Goal: Task Accomplishment & Management: Use online tool/utility

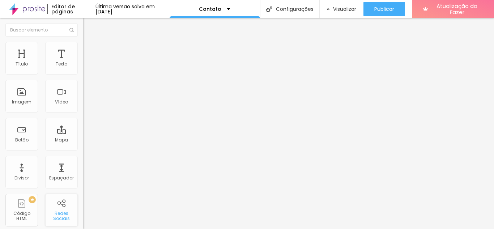
click at [56, 211] on font "Redes Sociais" at bounding box center [61, 215] width 17 height 11
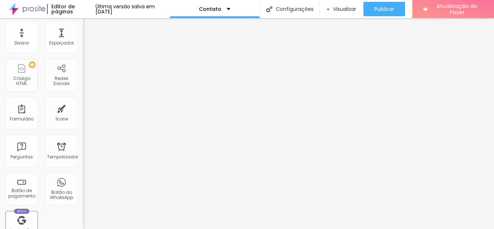
scroll to position [137, 0]
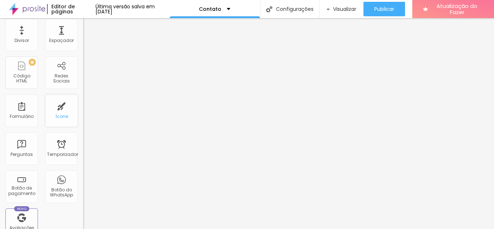
click at [57, 112] on div "Ícone" at bounding box center [61, 110] width 33 height 33
click at [59, 120] on div "Ícone" at bounding box center [61, 110] width 33 height 33
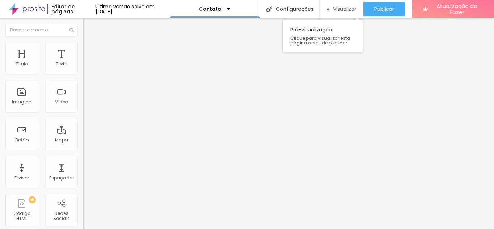
click at [349, 10] on font "Visualizar" at bounding box center [344, 8] width 23 height 7
click at [90, 50] on font "Estilo" at bounding box center [95, 47] width 11 height 6
type input "95"
type input "90"
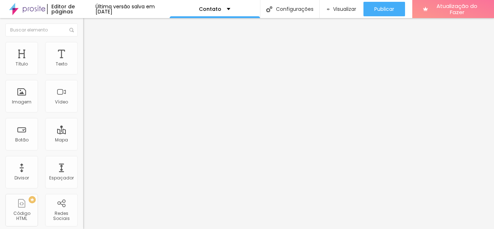
type input "90"
type input "95"
type input "100"
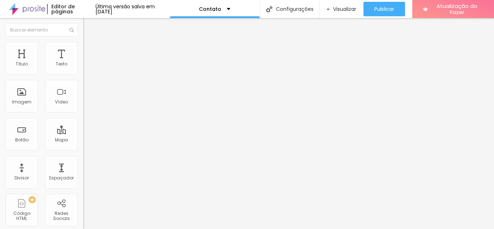
drag, startPoint x: 76, startPoint y: 78, endPoint x: 82, endPoint y: 81, distance: 7.1
click at [83, 74] on input "range" at bounding box center [106, 71] width 47 height 6
click at [90, 51] on font "Avançado" at bounding box center [102, 54] width 24 height 6
type input "2"
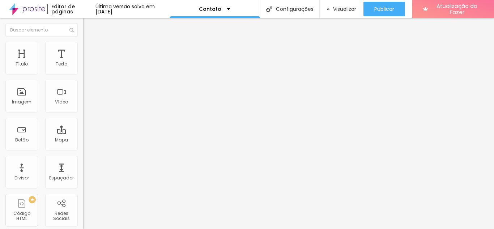
type input "3"
type input "7"
type input "8"
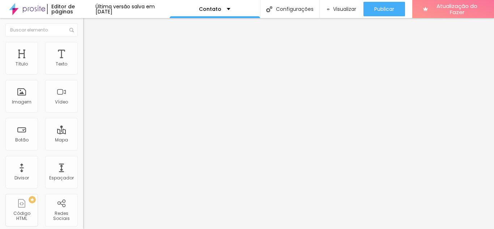
type input "8"
type input "9"
type input "11"
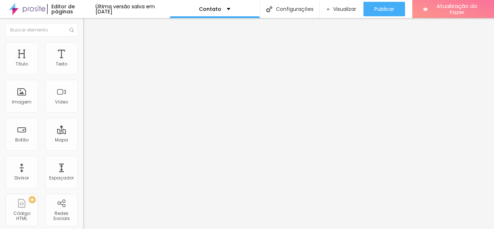
type input "12"
type input "13"
type input "14"
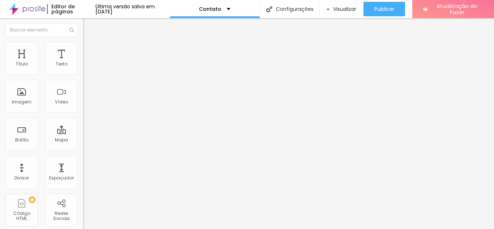
type input "14"
type input "15"
type input "16"
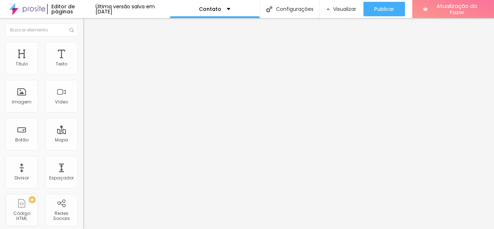
type input "18"
type input "20"
type input "21"
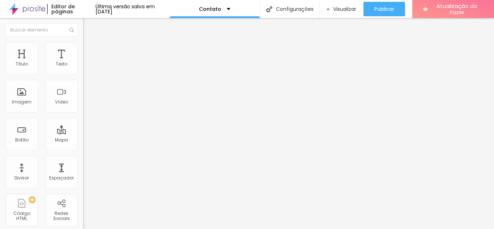
type input "21"
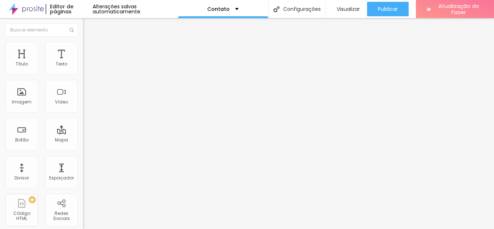
type input "23"
type input "24"
type input "34"
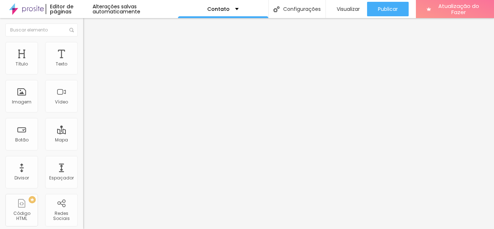
type input "34"
type input "36"
type input "38"
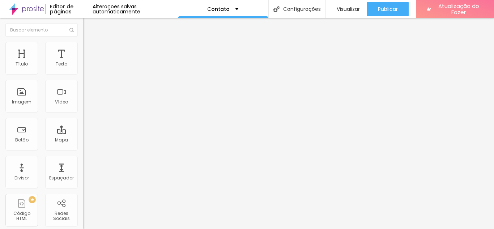
type input "42"
type input "40"
type input "36"
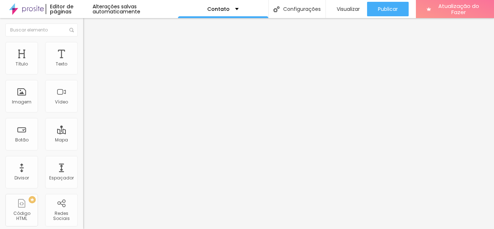
type input "36"
type input "27"
type input "23"
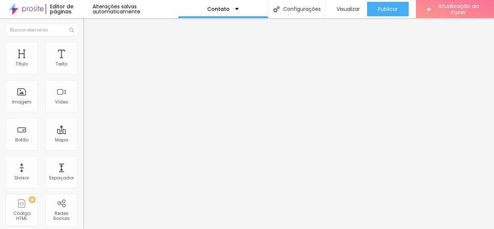
type input "17"
type input "14"
type input "13"
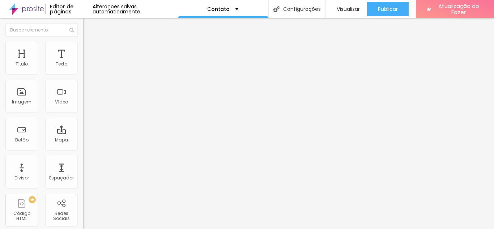
type input "13"
type input "12"
type input "9"
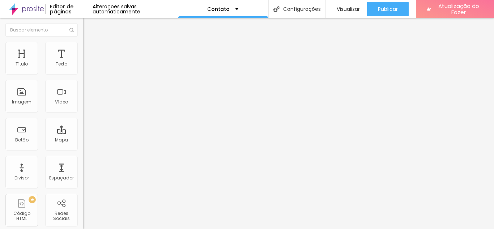
type input "8"
type input "5"
type input "1"
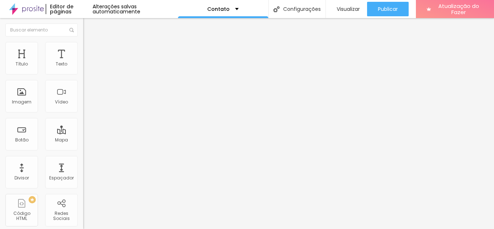
type input "1"
type input "0"
drag, startPoint x: 16, startPoint y: 72, endPoint x: 12, endPoint y: 75, distance: 5.2
click at [83, 140] on input "range" at bounding box center [106, 143] width 47 height 6
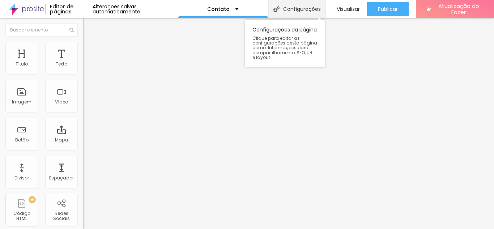
click at [293, 9] on font "Configurações" at bounding box center [302, 8] width 38 height 7
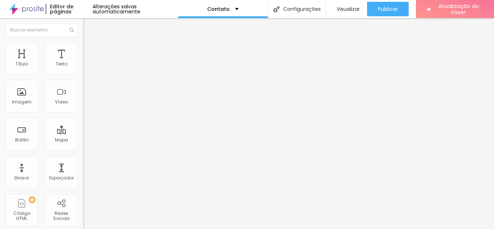
click at [89, 24] on img "button" at bounding box center [92, 26] width 6 height 6
